Goal: Information Seeking & Learning: Find specific page/section

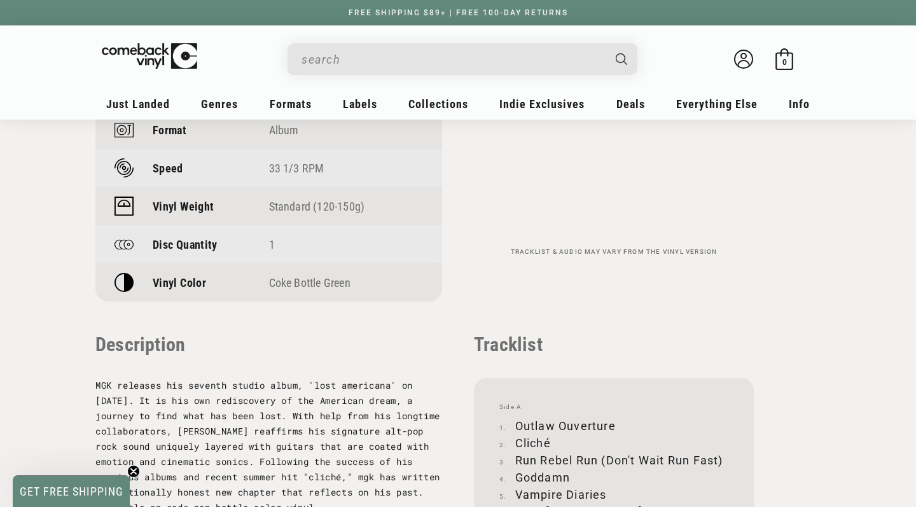
scroll to position [1073, 0]
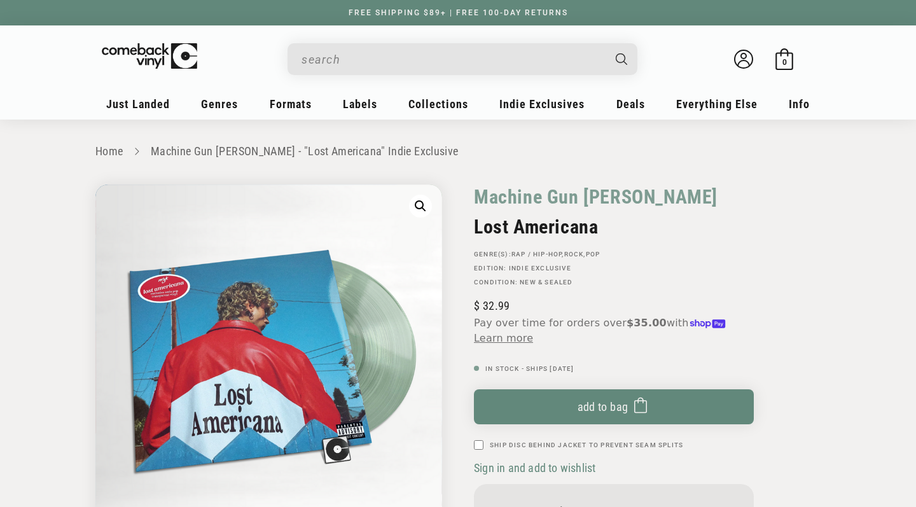
type input "m"
type input "k"
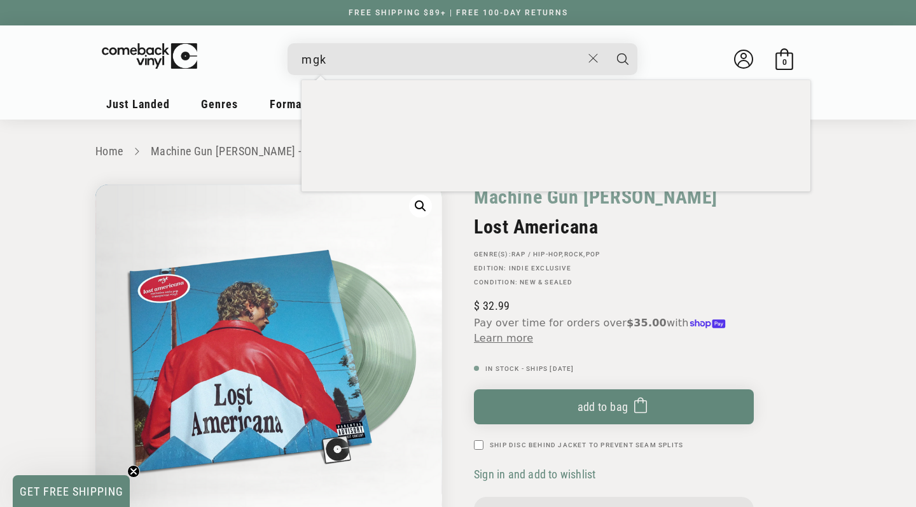
type input "mgk"
click at [623, 59] on button "Search" at bounding box center [623, 59] width 32 height 32
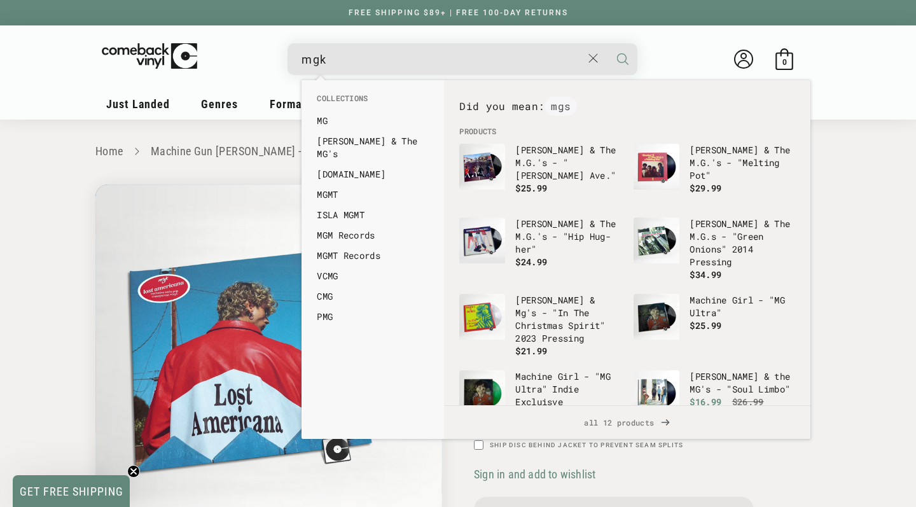
click at [626, 57] on icon "Search" at bounding box center [622, 58] width 11 height 11
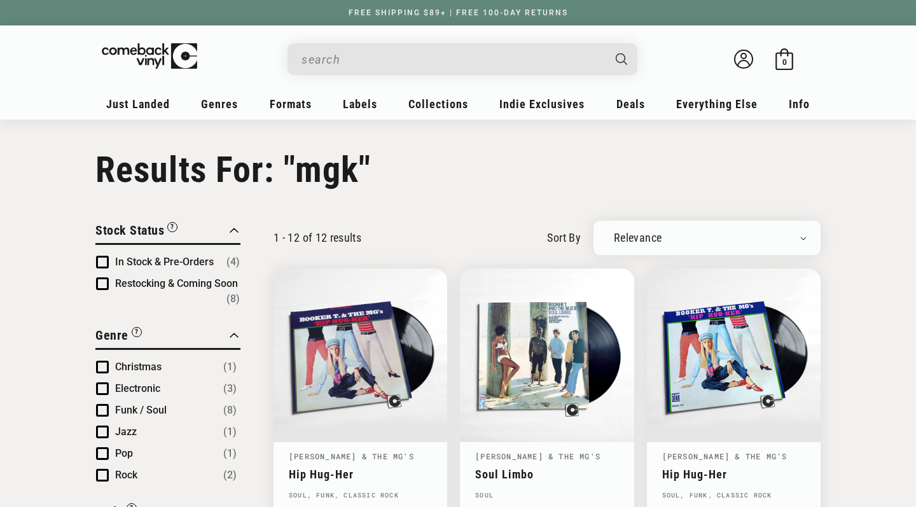
click at [554, 62] on input "Search" at bounding box center [453, 59] width 302 height 26
click at [554, 62] on input "mgk" at bounding box center [453, 59] width 302 height 26
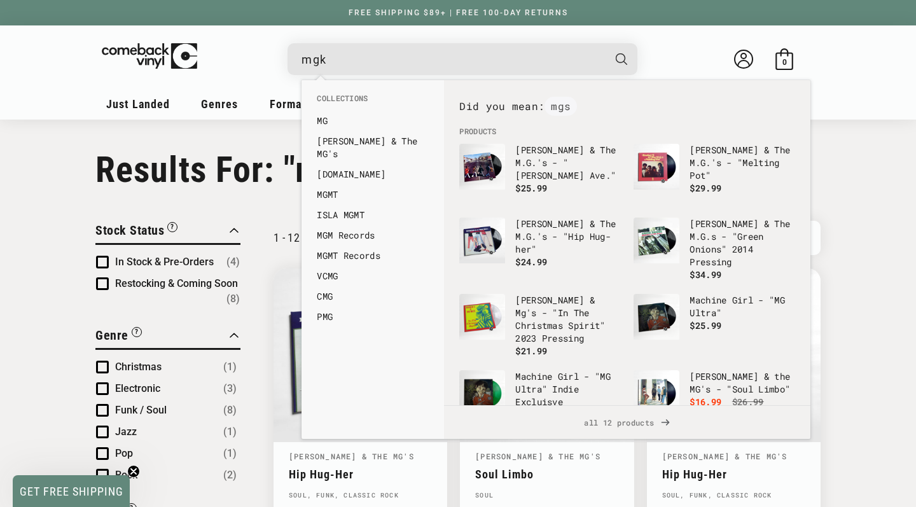
click at [554, 62] on input "mgk" at bounding box center [453, 59] width 302 height 26
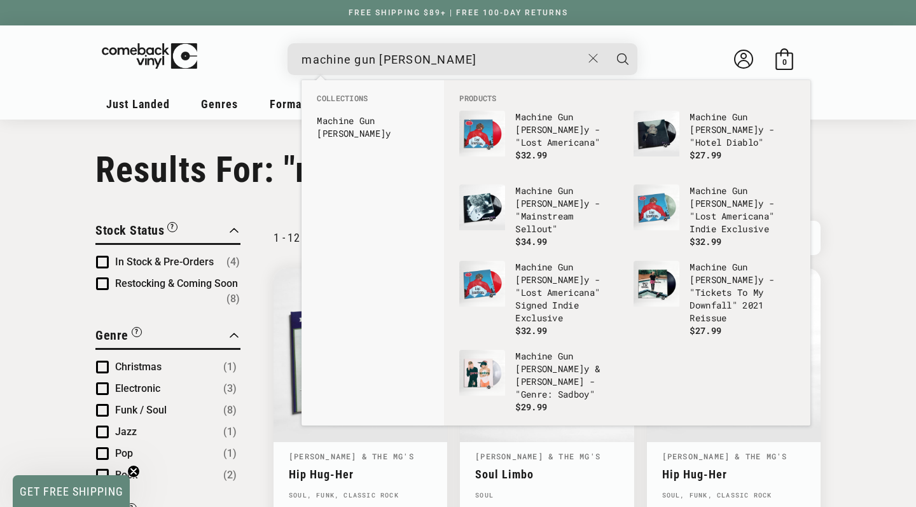
type input "machine gun kelly"
click at [623, 59] on button "Search" at bounding box center [623, 59] width 32 height 32
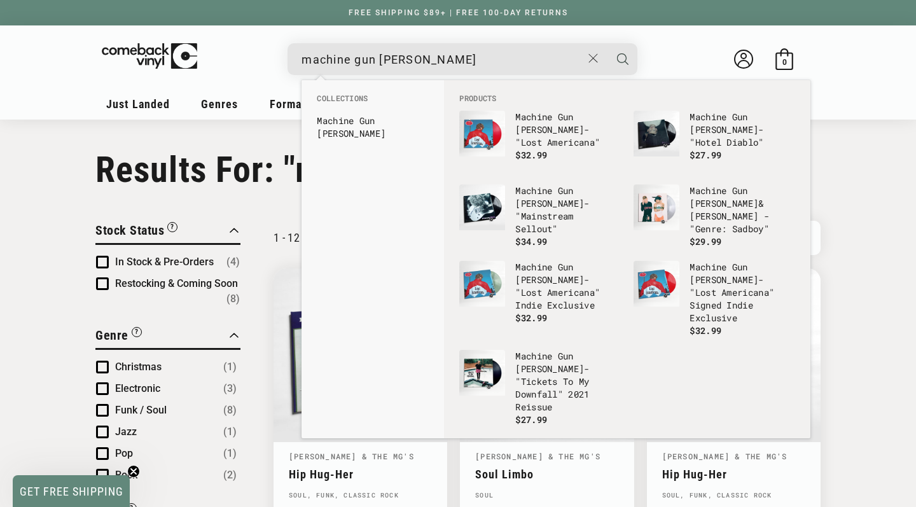
click at [622, 57] on icon "Search" at bounding box center [622, 58] width 11 height 11
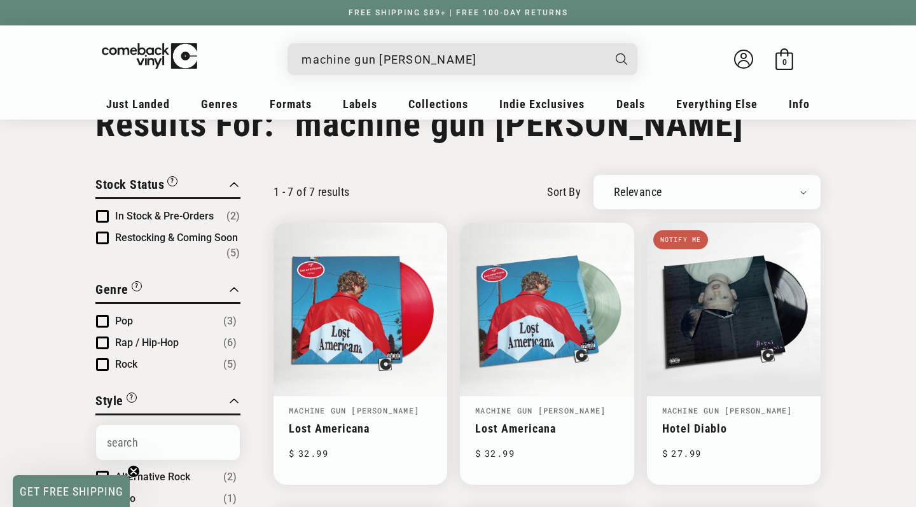
scroll to position [48, 0]
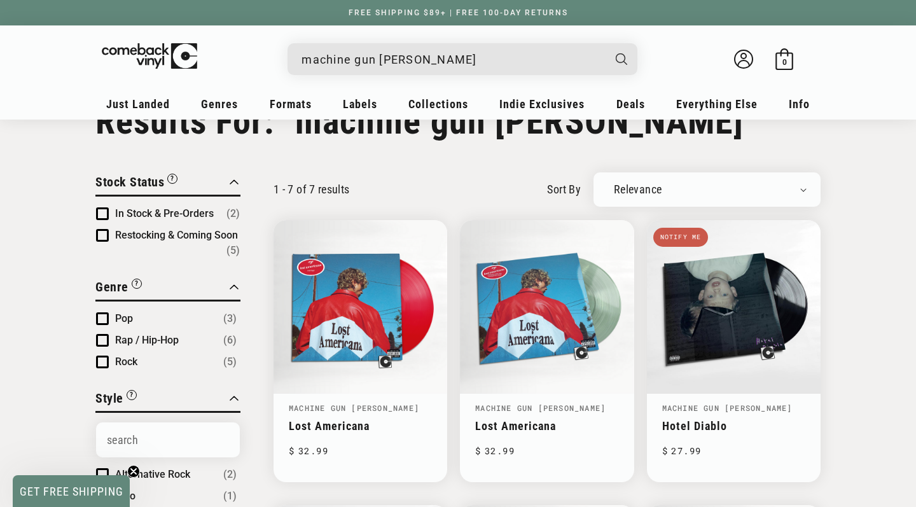
click at [480, 58] on input "machine gun [PERSON_NAME]" at bounding box center [453, 59] width 302 height 26
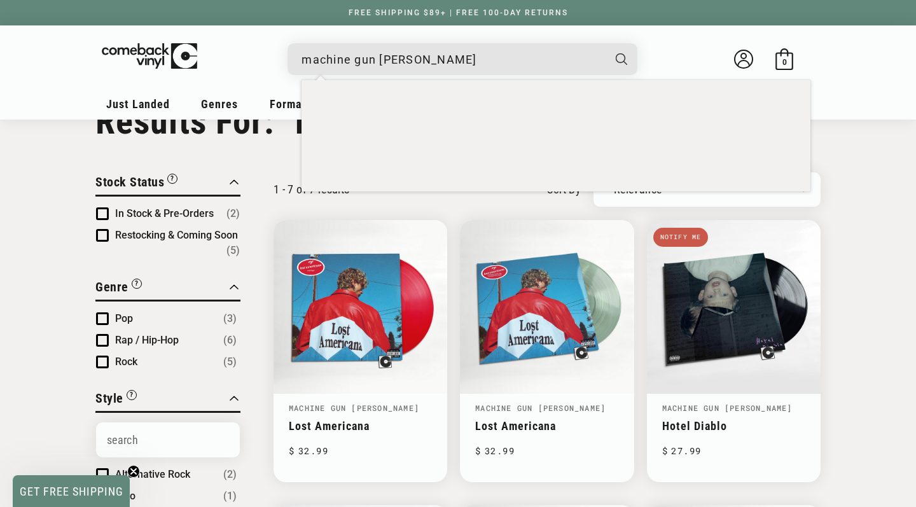
click at [480, 58] on input "machine gun kelly" at bounding box center [453, 59] width 302 height 26
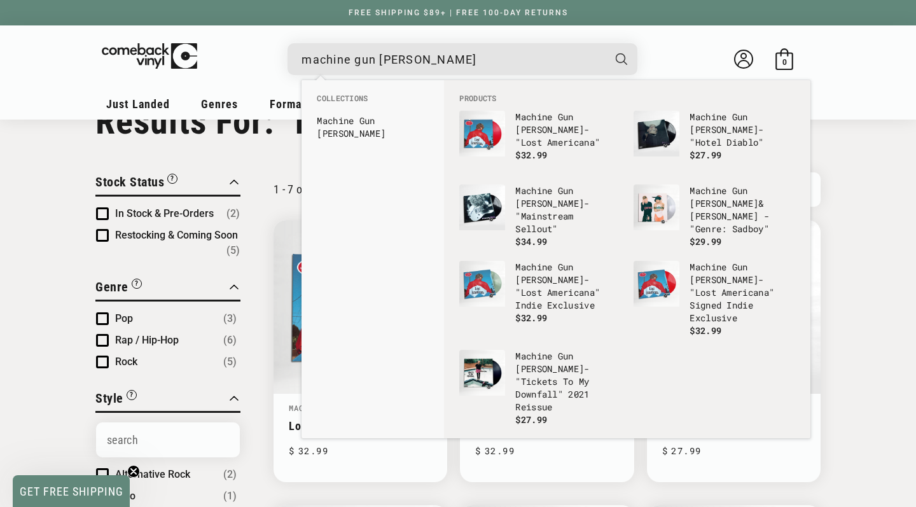
click at [480, 58] on input "machine gun kelly" at bounding box center [453, 59] width 302 height 26
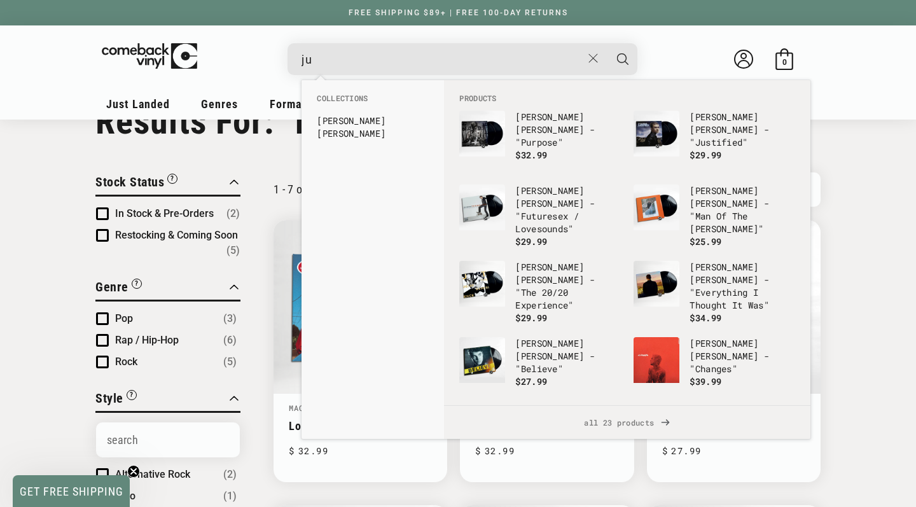
type input "j"
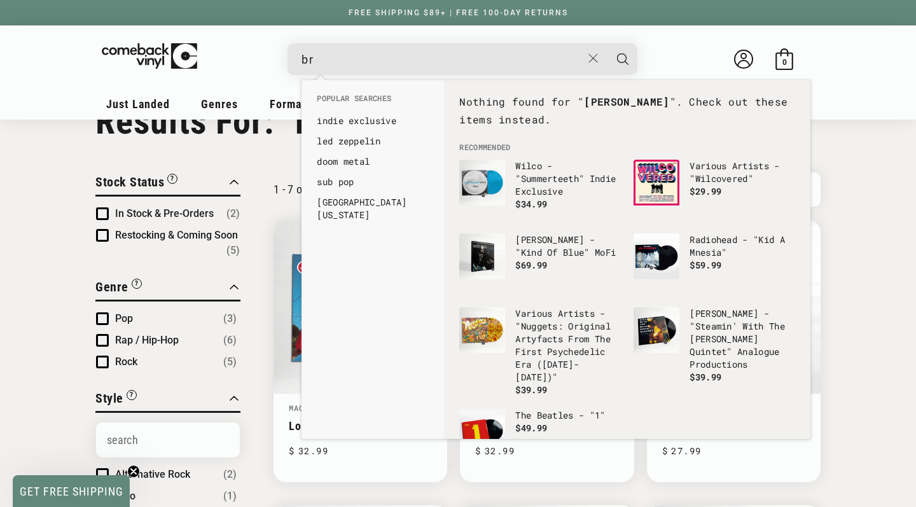
type input "b"
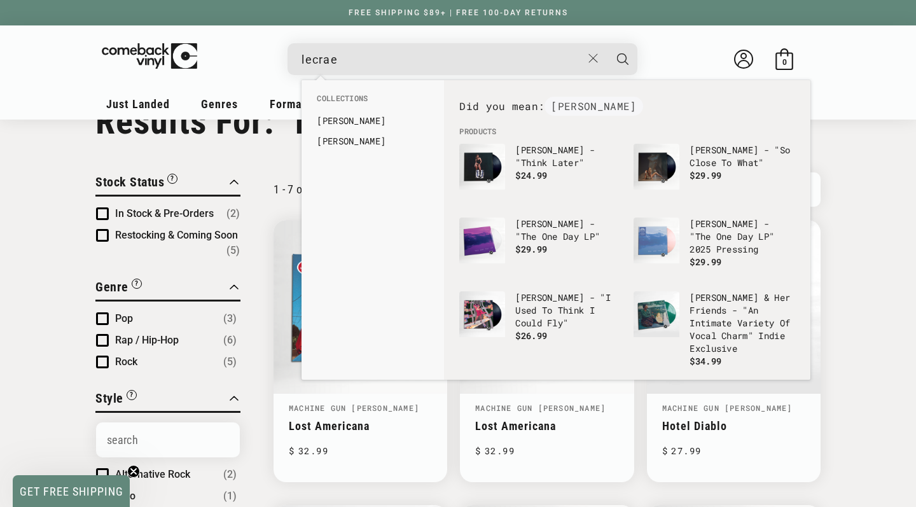
type input "lecrae"
click at [623, 59] on button "Search" at bounding box center [623, 59] width 32 height 32
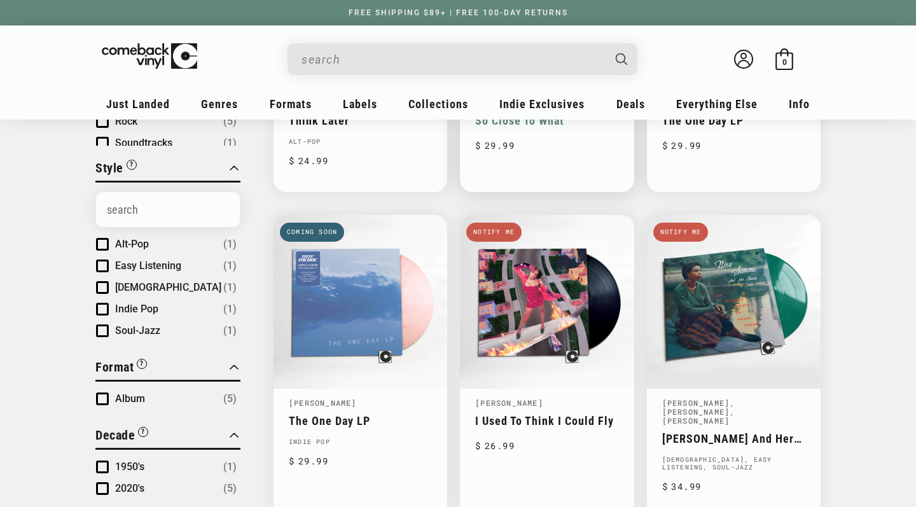
type input "lecrae"
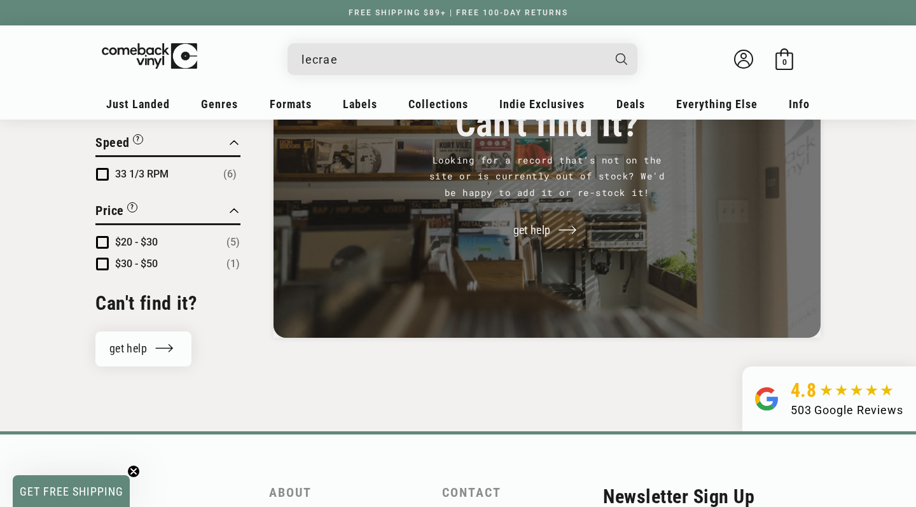
scroll to position [572, 0]
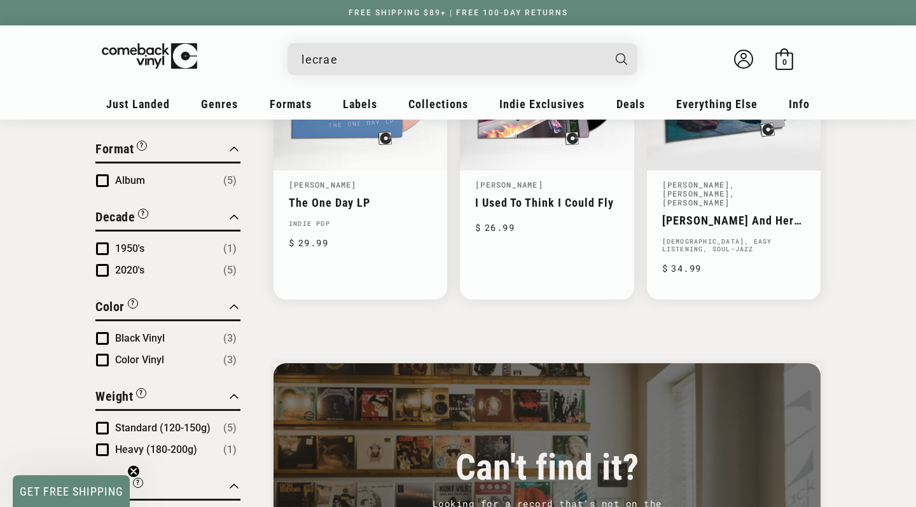
click at [473, 67] on input "lecrae" at bounding box center [453, 59] width 302 height 26
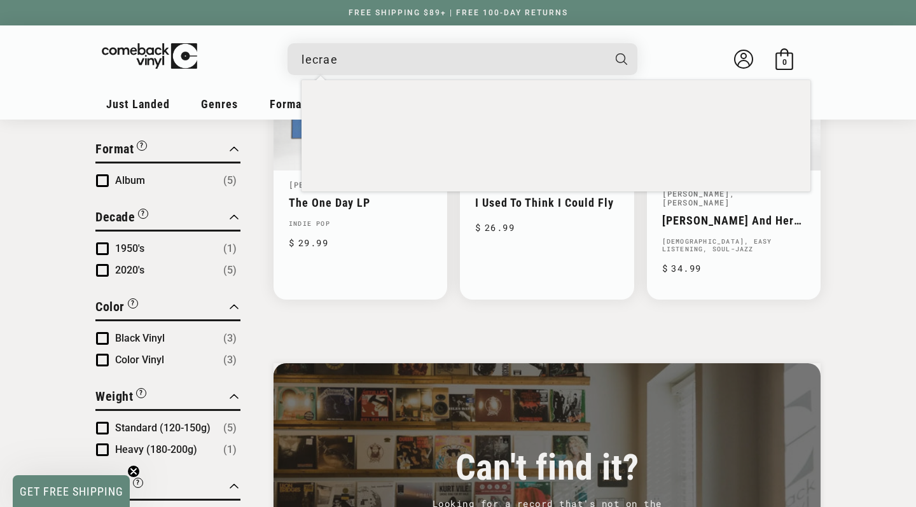
click at [473, 67] on input "lecrae" at bounding box center [453, 59] width 302 height 26
